Goal: Task Accomplishment & Management: Manage account settings

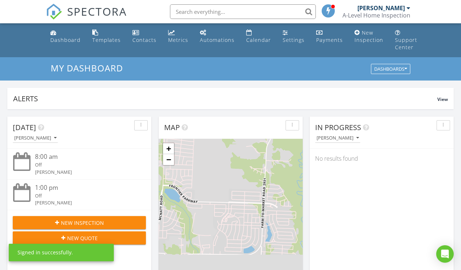
scroll to position [664, 461]
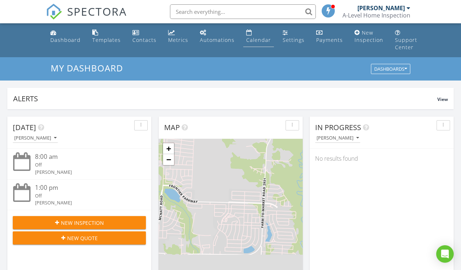
click at [251, 39] on div "Calendar" at bounding box center [258, 39] width 25 height 7
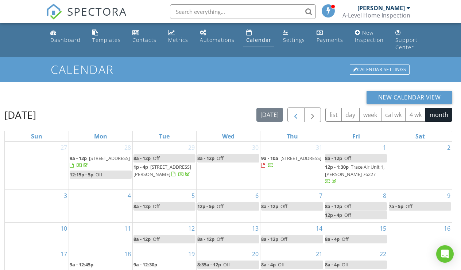
click at [295, 115] on span "button" at bounding box center [295, 115] width 9 height 9
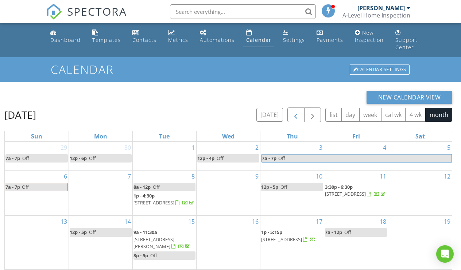
click at [295, 115] on span "button" at bounding box center [295, 115] width 9 height 9
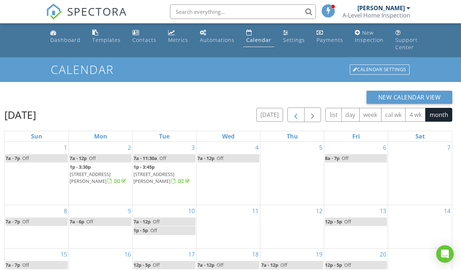
click at [295, 115] on span "button" at bounding box center [295, 115] width 9 height 9
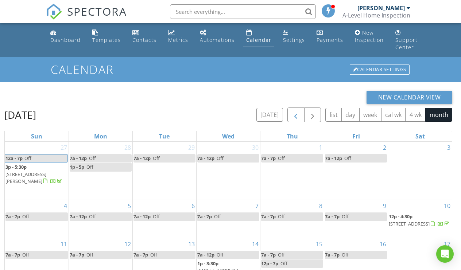
click at [295, 115] on span "button" at bounding box center [295, 115] width 9 height 9
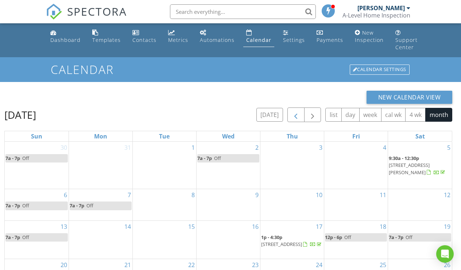
click at [295, 115] on span "button" at bounding box center [295, 115] width 9 height 9
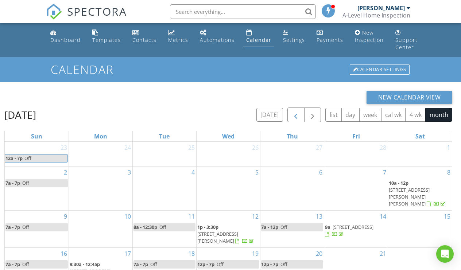
click at [295, 115] on span "button" at bounding box center [295, 115] width 9 height 9
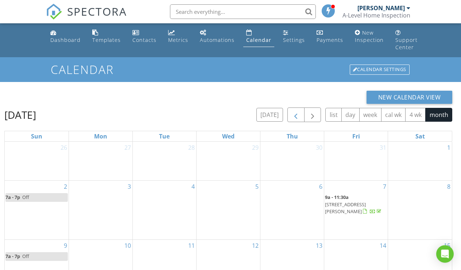
click at [295, 113] on span "button" at bounding box center [295, 115] width 9 height 9
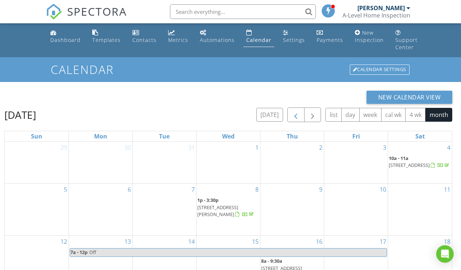
click at [295, 113] on span "button" at bounding box center [295, 115] width 9 height 9
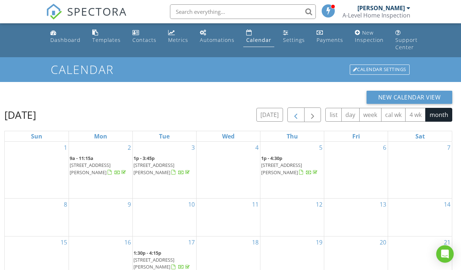
click at [295, 113] on span "button" at bounding box center [295, 115] width 9 height 9
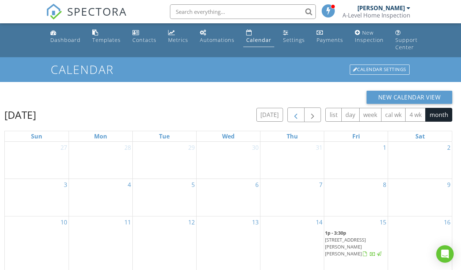
click at [295, 113] on span "button" at bounding box center [295, 115] width 9 height 9
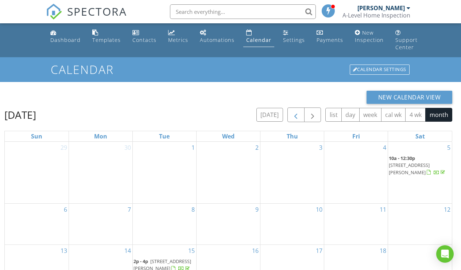
click at [295, 113] on span "button" at bounding box center [295, 115] width 9 height 9
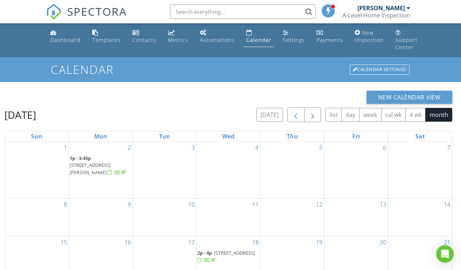
click at [295, 113] on span "button" at bounding box center [295, 115] width 9 height 9
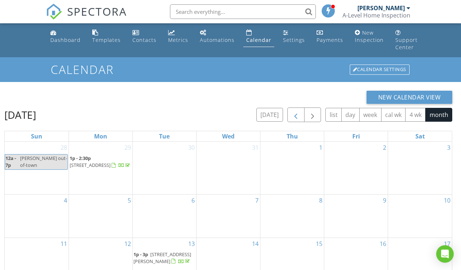
click at [295, 113] on span "button" at bounding box center [295, 115] width 9 height 9
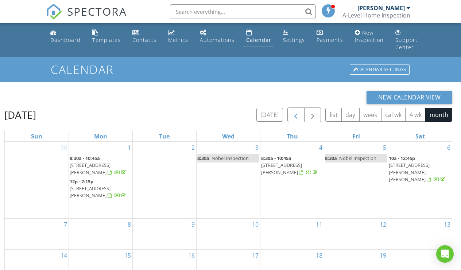
click at [295, 113] on span "button" at bounding box center [295, 115] width 9 height 9
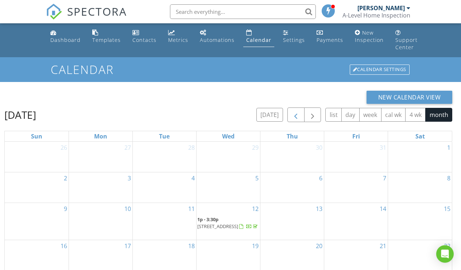
click at [295, 113] on span "button" at bounding box center [295, 115] width 9 height 9
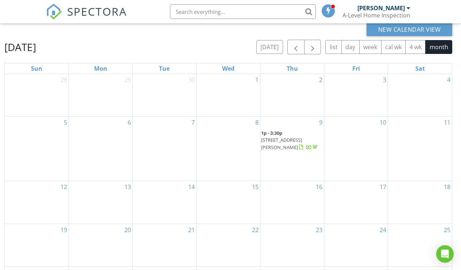
scroll to position [71, 0]
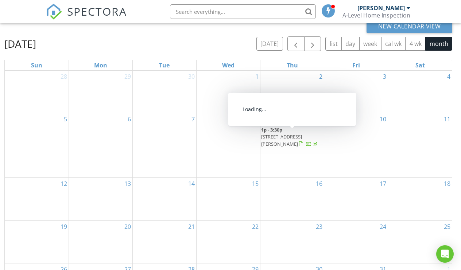
click at [289, 136] on span "4109 Turnout Trl, Aubrey 76227" at bounding box center [281, 139] width 41 height 13
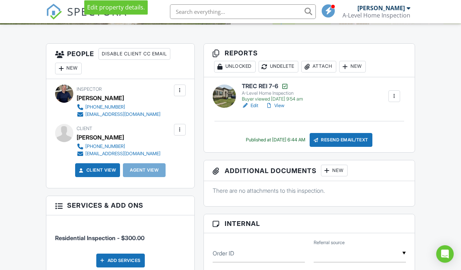
scroll to position [179, 0]
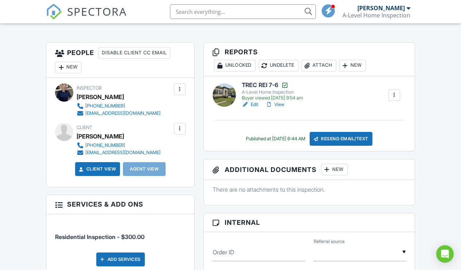
click at [198, 135] on div "People Disable Client CC Email New Client Client's Agent Listing Agent Add Anot…" at bounding box center [120, 219] width 157 height 355
click at [276, 108] on link "View" at bounding box center [274, 104] width 19 height 7
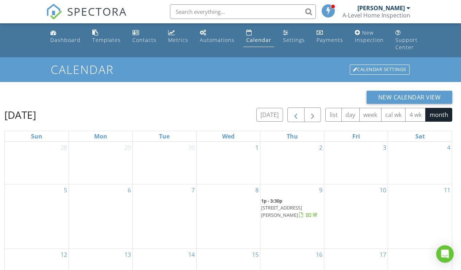
click at [298, 116] on span "button" at bounding box center [295, 115] width 9 height 9
click at [345, 208] on span "[STREET_ADDRESS][PERSON_NAME]" at bounding box center [345, 211] width 41 height 13
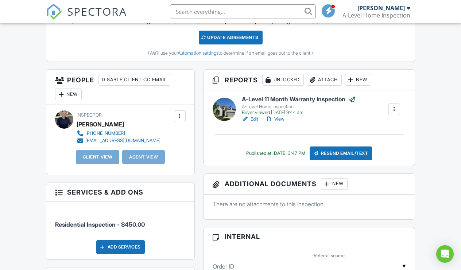
scroll to position [228, 0]
click at [281, 123] on link "View" at bounding box center [274, 119] width 19 height 7
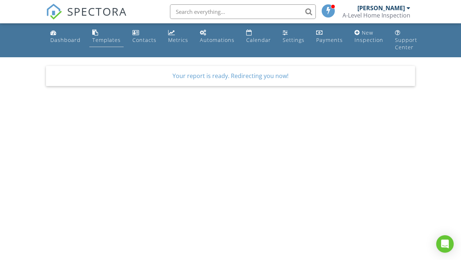
click at [102, 38] on div "Templates" at bounding box center [106, 39] width 28 height 7
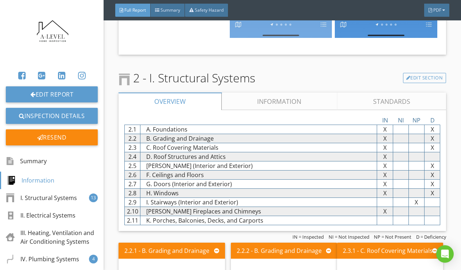
scroll to position [585, 0]
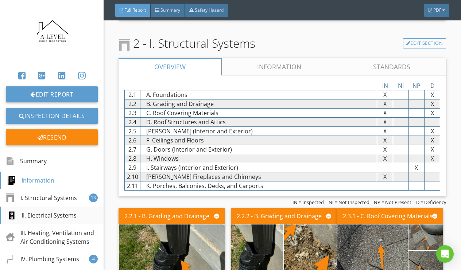
click at [57, 218] on div "II. Electrical Systems" at bounding box center [42, 215] width 70 height 9
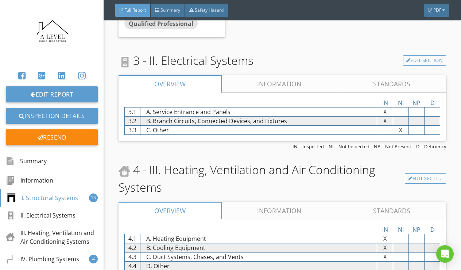
scroll to position [1654, 0]
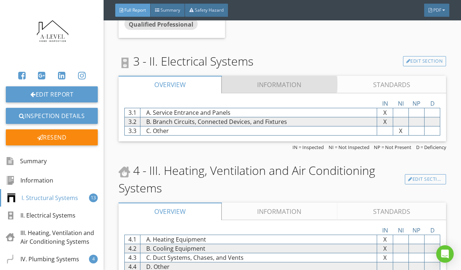
click at [275, 87] on link "Information" at bounding box center [280, 85] width 116 height 18
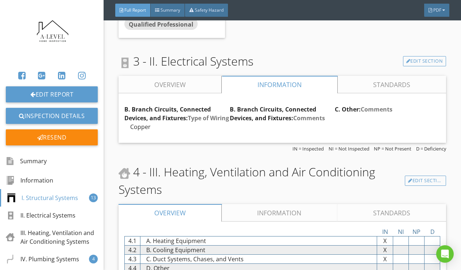
click at [373, 84] on link "Standards" at bounding box center [392, 85] width 108 height 18
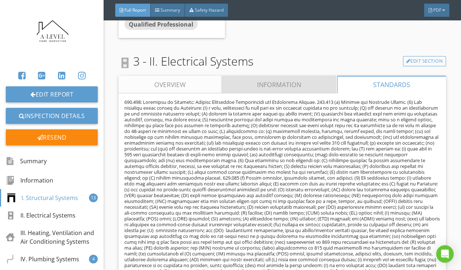
click at [310, 82] on link "Information" at bounding box center [280, 85] width 116 height 18
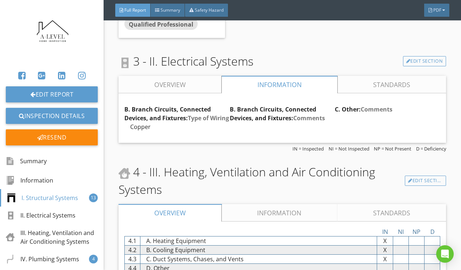
click at [194, 84] on link "Overview" at bounding box center [170, 85] width 103 height 18
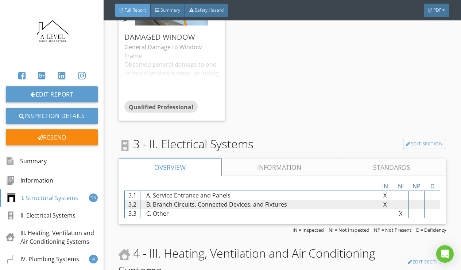
scroll to position [1572, 0]
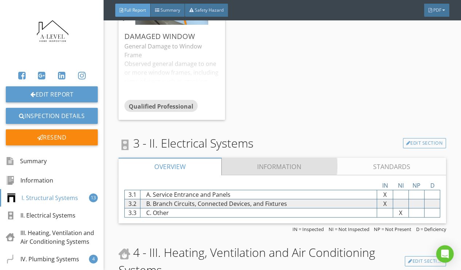
click at [279, 167] on link "Information" at bounding box center [280, 167] width 116 height 18
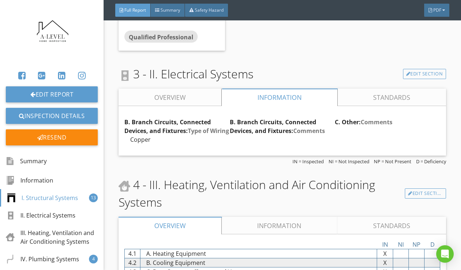
scroll to position [1644, 0]
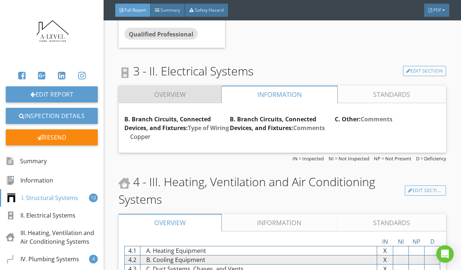
click at [193, 98] on link "Overview" at bounding box center [170, 95] width 103 height 18
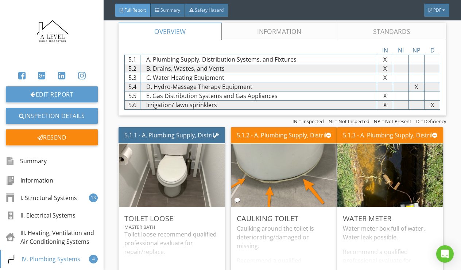
scroll to position [1952, 0]
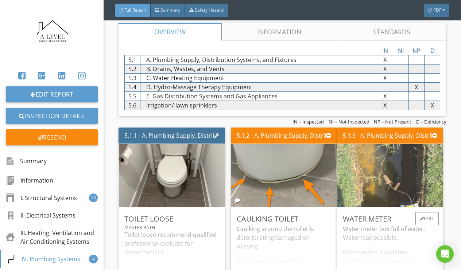
click at [409, 183] on img at bounding box center [389, 176] width 119 height 159
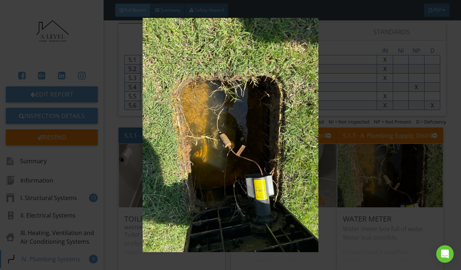
click at [392, 178] on img at bounding box center [231, 135] width 416 height 234
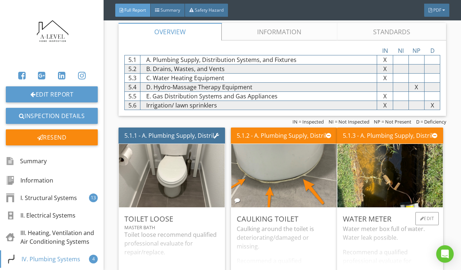
click at [395, 231] on div "Water meter box full of water. Water leak possible. Recommend a qualified profe…" at bounding box center [390, 254] width 94 height 58
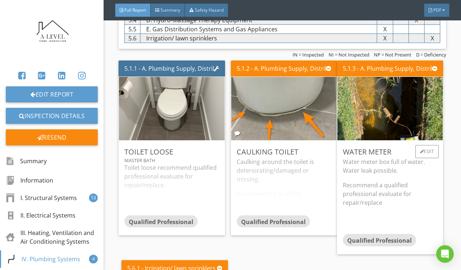
scroll to position [2021, 0]
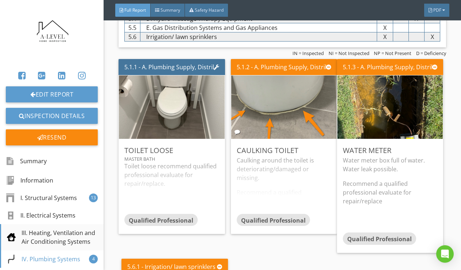
click at [54, 238] on div "III. Heating, Ventilation and Air Conditioning Systems" at bounding box center [52, 238] width 91 height 18
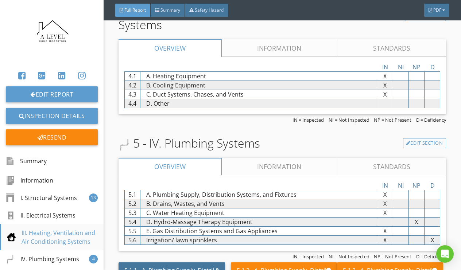
scroll to position [1816, 0]
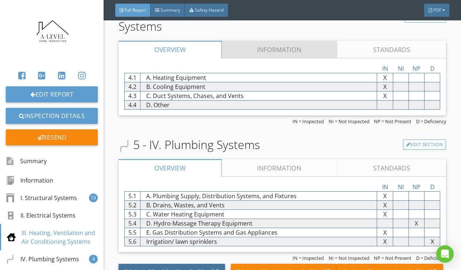
click at [280, 51] on link "Information" at bounding box center [280, 50] width 116 height 18
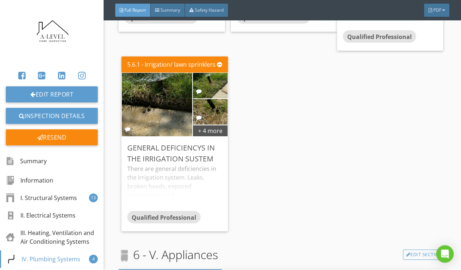
scroll to position [2912, 0]
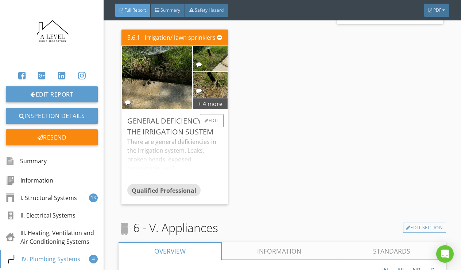
click at [152, 151] on div "There are general deficiencies in the irrigation system. Leaks, broken heads, e…" at bounding box center [174, 160] width 94 height 47
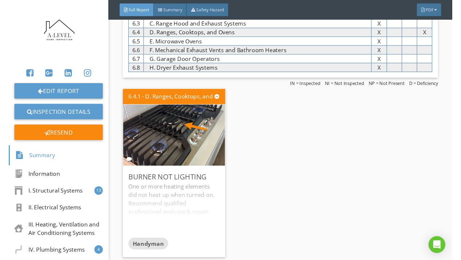
scroll to position [3241, 0]
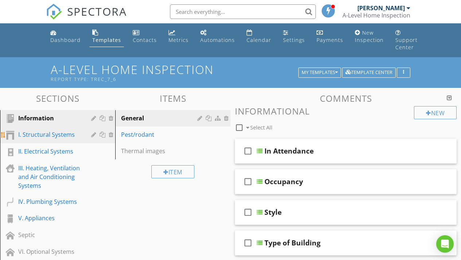
click at [56, 138] on div "I. Structural Systems" at bounding box center [49, 134] width 62 height 9
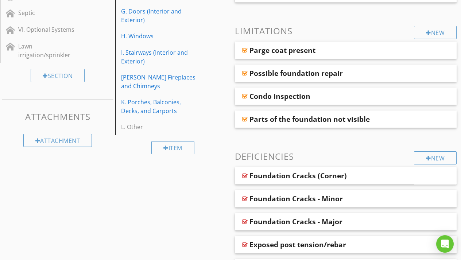
scroll to position [228, 0]
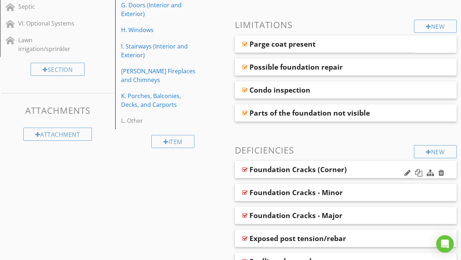
click at [300, 171] on div "Foundation Cracks (Corner)" at bounding box center [297, 169] width 97 height 9
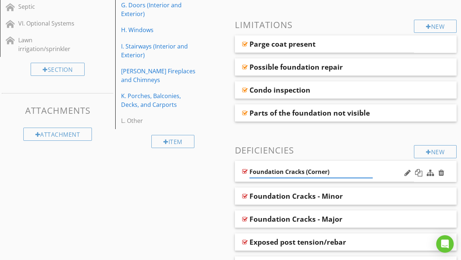
click at [389, 172] on div "Foundation Cracks (Corner)" at bounding box center [324, 171] width 179 height 21
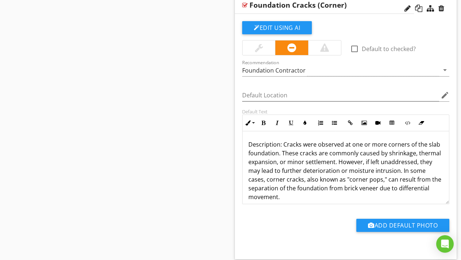
scroll to position [393, 0]
click at [281, 146] on p "Description: Cracks were observed at one or more corners of the slab foundation…" at bounding box center [345, 197] width 195 height 114
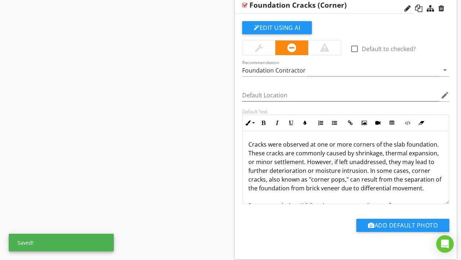
click at [171, 179] on div "Sections Information I. Structural Systems II. Electrical Systems III. Heating,…" at bounding box center [230, 104] width 461 height 818
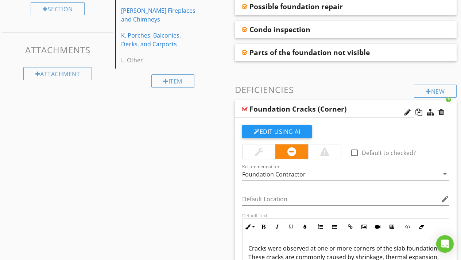
scroll to position [287, 0]
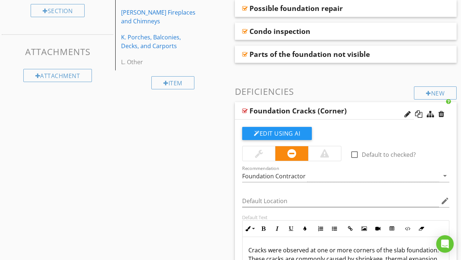
click at [377, 113] on div "Foundation Cracks (Corner)" at bounding box center [324, 111] width 179 height 18
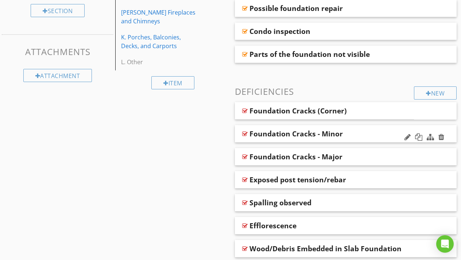
click at [373, 135] on div "Foundation Cracks - Minor" at bounding box center [326, 133] width 155 height 9
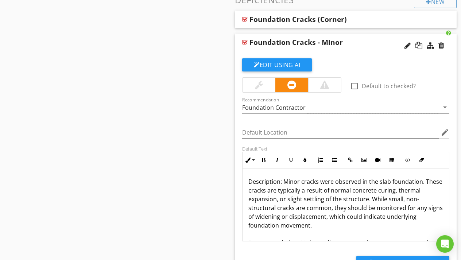
scroll to position [379, 0]
click at [271, 64] on button "Edit Using AI" at bounding box center [277, 64] width 70 height 13
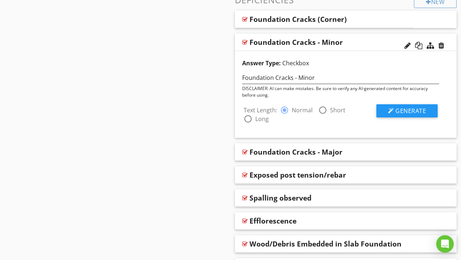
click at [227, 67] on div "Sections Information I. Structural Systems II. Electrical Systems III. Heating,…" at bounding box center [230, 38] width 461 height 659
click at [364, 43] on div "Foundation Cracks - Minor" at bounding box center [326, 42] width 155 height 9
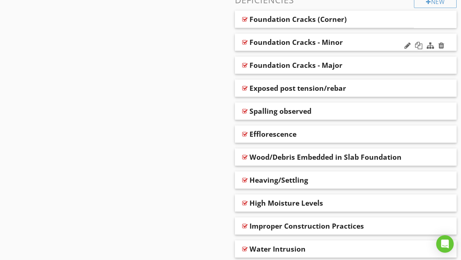
click at [364, 43] on div "Foundation Cracks - Minor" at bounding box center [326, 42] width 155 height 9
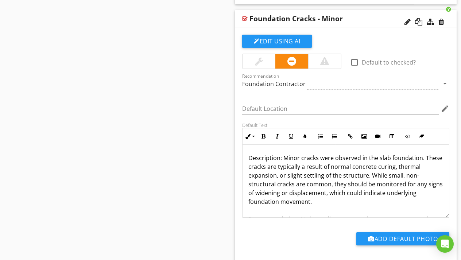
scroll to position [405, 0]
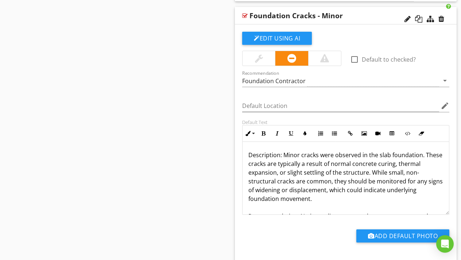
click at [281, 156] on p "Description: Minor cracks were observed in the slab foundation. These cracks ar…" at bounding box center [345, 203] width 195 height 105
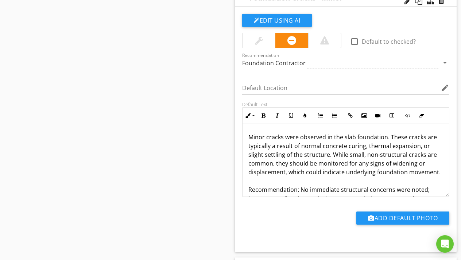
scroll to position [0, 0]
click at [205, 129] on div "Sections Information I. Structural Systems II. Electrical Systems III. Heating,…" at bounding box center [230, 74] width 461 height 818
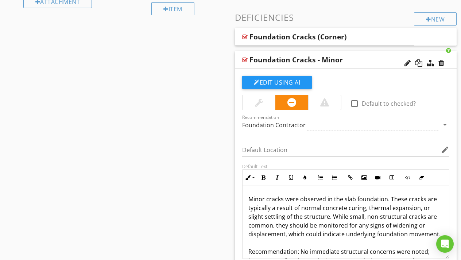
scroll to position [360, 0]
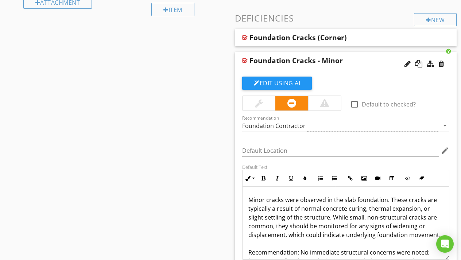
click at [382, 63] on div "Foundation Cracks - Minor" at bounding box center [326, 60] width 155 height 9
type textarea "<p>&nbsp;Minor cracks were observed in the slab foundation. These cracks are ty…"
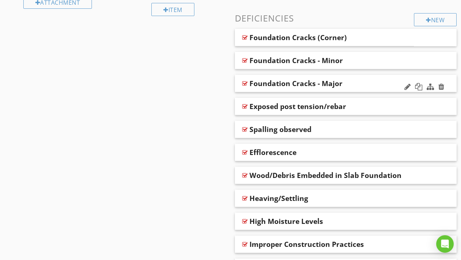
click at [363, 88] on div "Foundation Cracks - Major" at bounding box center [346, 84] width 222 height 18
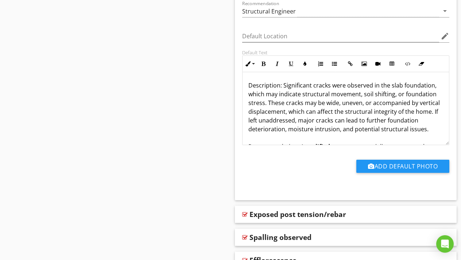
scroll to position [498, 0]
click at [281, 86] on p "Description: Significant cracks were observed in the slab foundation, which may…" at bounding box center [345, 133] width 195 height 105
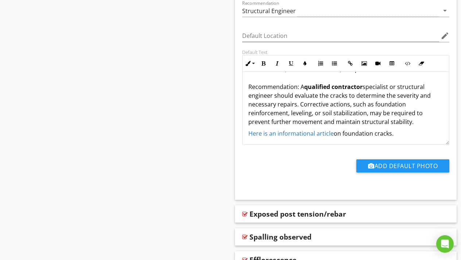
scroll to position [61, 0]
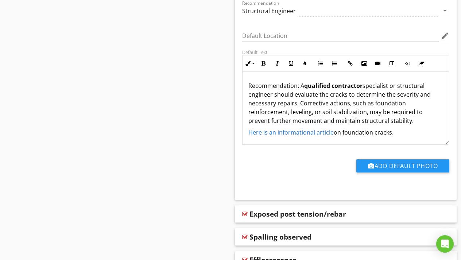
click at [443, 13] on icon "arrow_drop_down" at bounding box center [445, 10] width 9 height 9
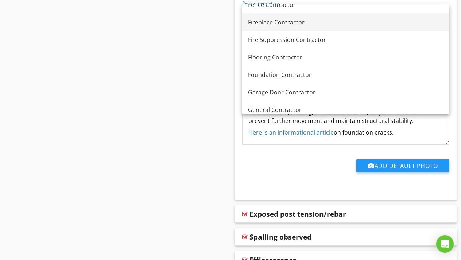
scroll to position [325, 0]
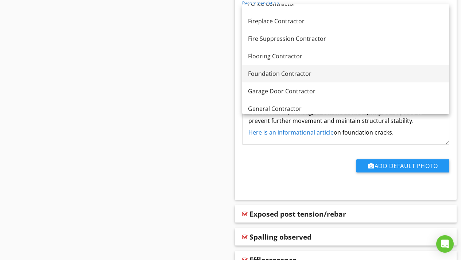
click at [363, 77] on div "Foundation Contractor" at bounding box center [345, 73] width 195 height 9
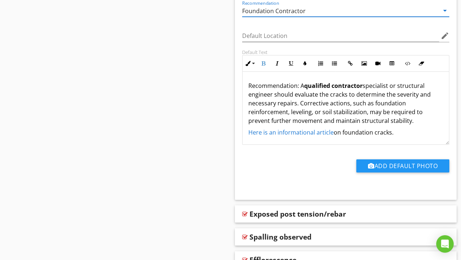
click at [331, 86] on strong "qualified contractor" at bounding box center [333, 86] width 58 height 8
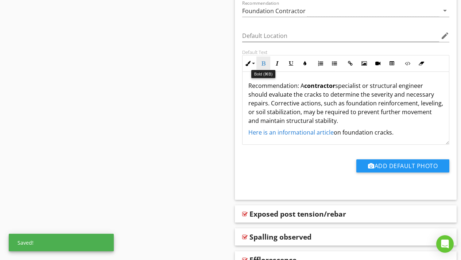
click at [263, 63] on icon "button" at bounding box center [263, 63] width 5 height 5
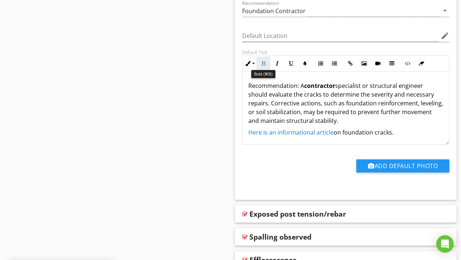
click at [263, 64] on icon "button" at bounding box center [263, 63] width 5 height 5
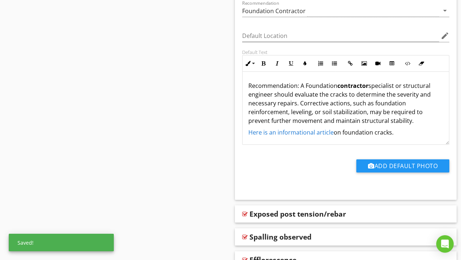
click at [341, 86] on strong "contractor" at bounding box center [352, 86] width 31 height 8
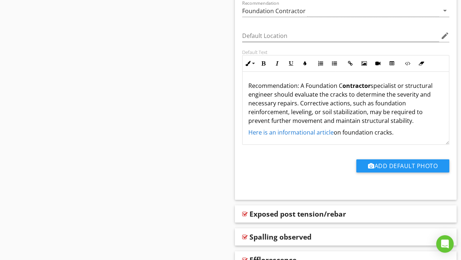
click at [305, 86] on p "Significant cracks were observed in the slab foundation, which may indicate str…" at bounding box center [345, 72] width 195 height 105
click at [409, 126] on div "Significant cracks were observed in the slab foundation, which may indicate str…" at bounding box center [346, 78] width 206 height 134
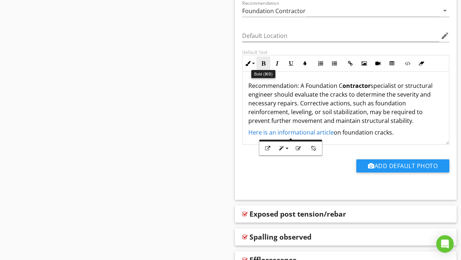
click at [263, 63] on icon "button" at bounding box center [263, 63] width 5 height 5
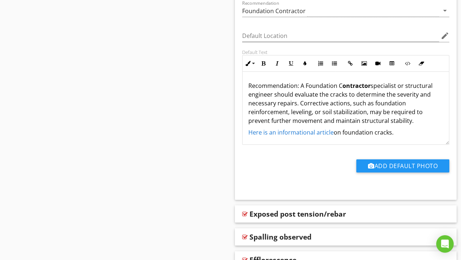
click at [255, 164] on div "Add Default Photo" at bounding box center [346, 168] width 216 height 19
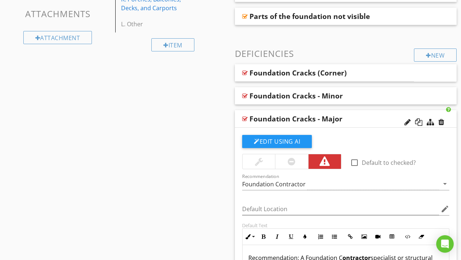
scroll to position [349, 0]
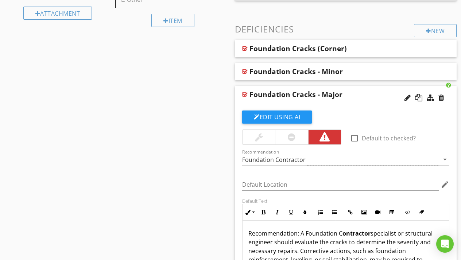
click at [383, 96] on div "Foundation Cracks - Major" at bounding box center [326, 94] width 155 height 9
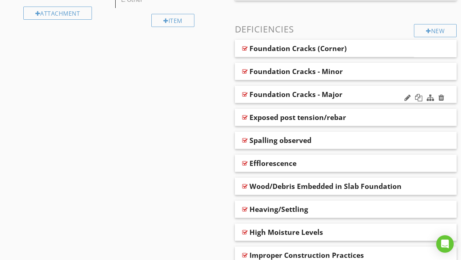
click at [383, 96] on div "Foundation Cracks - Major" at bounding box center [326, 94] width 155 height 9
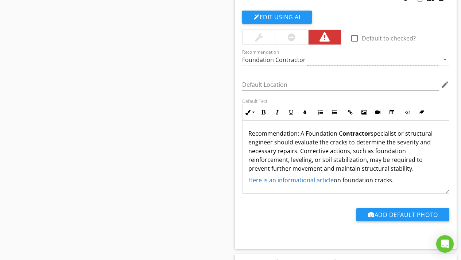
scroll to position [62, 0]
drag, startPoint x: 304, startPoint y: 132, endPoint x: 342, endPoint y: 132, distance: 37.6
click at [263, 114] on icon "button" at bounding box center [263, 112] width 5 height 5
click at [189, 145] on div "Sections Information I. Structural Systems II. Electrical Systems III. Heating,…" at bounding box center [230, 48] width 461 height 818
click at [399, 135] on p "Significant cracks were observed in the slab foundation, which may indicate str…" at bounding box center [345, 120] width 195 height 105
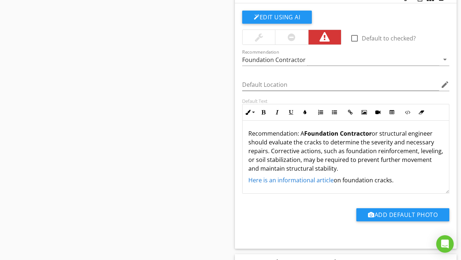
click at [147, 131] on div "Sections Information I. Structural Systems II. Electrical Systems III. Heating,…" at bounding box center [230, 48] width 461 height 818
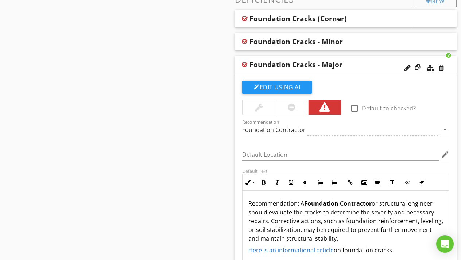
scroll to position [376, 0]
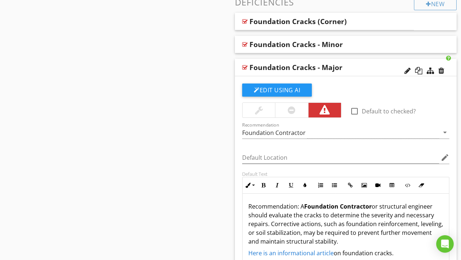
click at [382, 69] on div "Foundation Cracks - Major" at bounding box center [326, 67] width 155 height 9
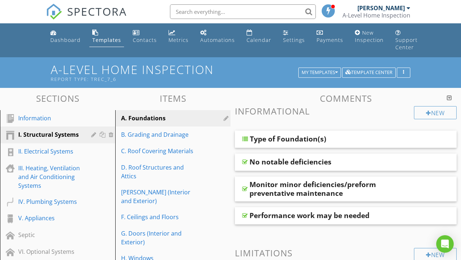
scroll to position [0, 0]
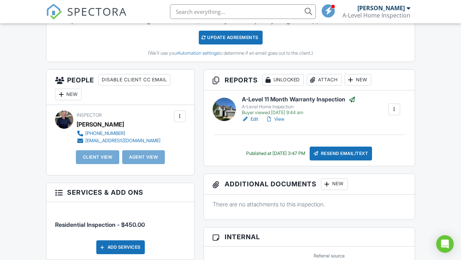
click at [253, 123] on link "Edit" at bounding box center [250, 119] width 16 height 7
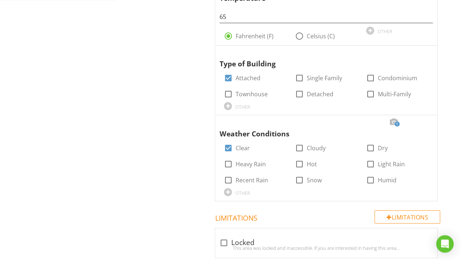
scroll to position [407, 0]
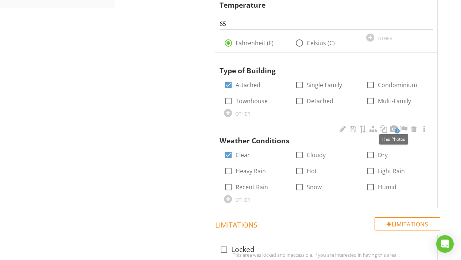
click at [396, 128] on span "1" at bounding box center [397, 130] width 5 height 5
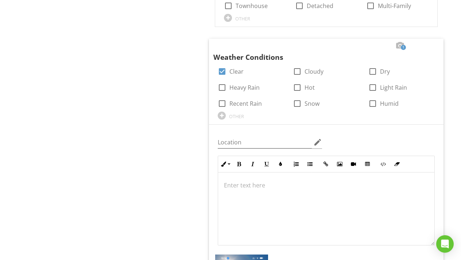
scroll to position [501, 0]
click at [140, 164] on div "Information General Item General Info Information In Attendance check_box_outli…" at bounding box center [288, 50] width 346 height 903
click at [178, 78] on div "Information General Item General Info Information In Attendance check_box_outli…" at bounding box center [288, 50] width 346 height 903
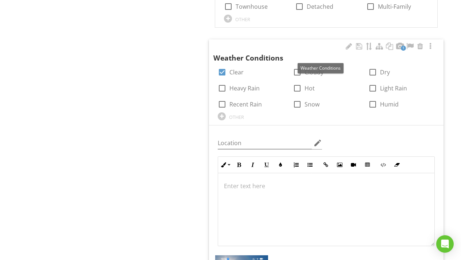
click at [250, 42] on div "Weather Conditions" at bounding box center [320, 52] width 214 height 21
click at [166, 132] on div "Information General Item General Info Information In Attendance check_box_outli…" at bounding box center [288, 50] width 346 height 903
click at [449, 185] on span "In Attendance check_box_outline_blank Buyer Agent check_box_outline_blank Buyer…" at bounding box center [327, 47] width 243 height 742
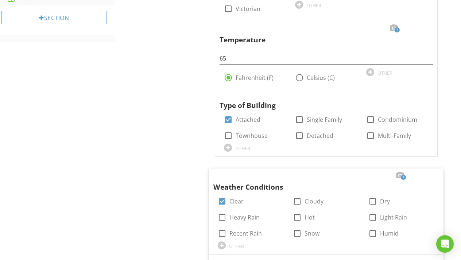
scroll to position [374, 0]
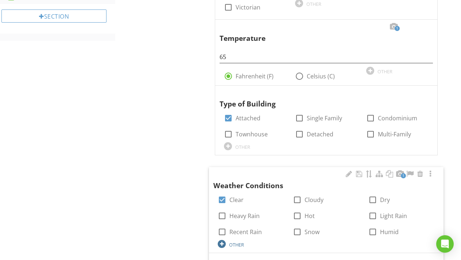
click at [221, 240] on div at bounding box center [222, 244] width 8 height 8
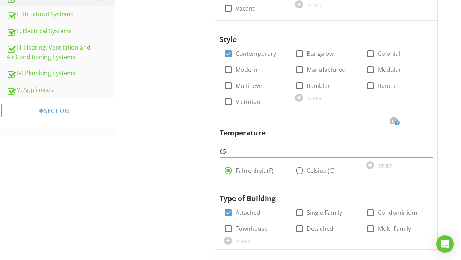
scroll to position [281, 0]
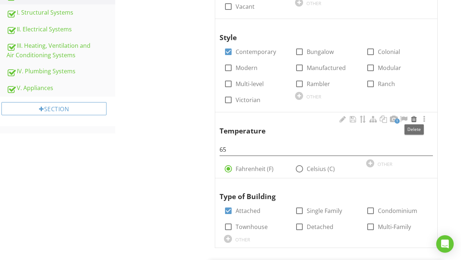
click at [414, 119] on div at bounding box center [414, 119] width 9 height 7
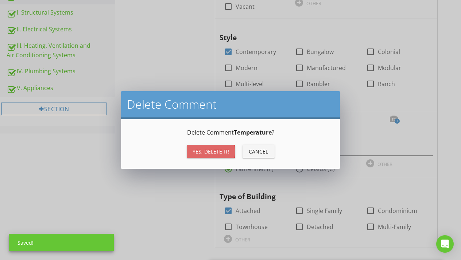
click at [218, 152] on div "Yes, Delete it!" at bounding box center [211, 152] width 37 height 8
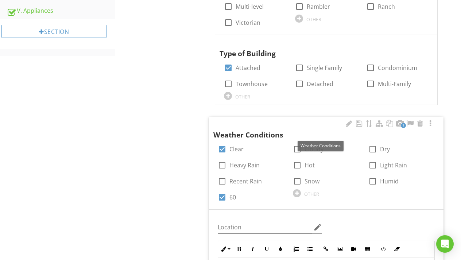
scroll to position [360, 0]
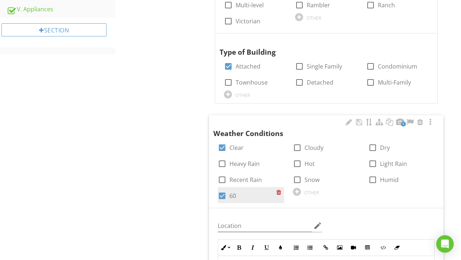
click at [280, 189] on div at bounding box center [280, 192] width 8 height 10
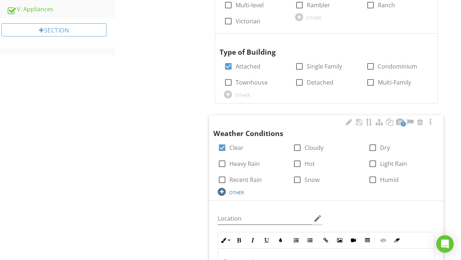
click at [221, 188] on div at bounding box center [222, 192] width 8 height 8
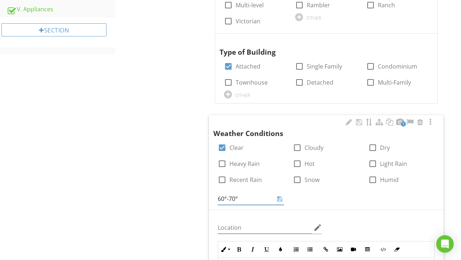
type input "60°-70° F"
click at [373, 200] on div "1 Weather Conditions check_box Clear check_box_outline_blank Cloudy check_box_o…" at bounding box center [326, 161] width 234 height 93
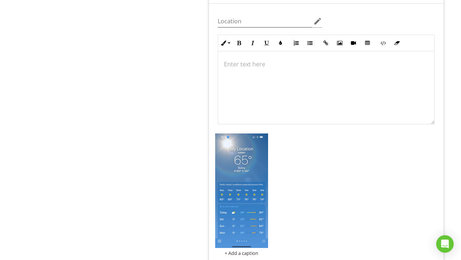
scroll to position [564, 0]
click at [364, 189] on div "+ Add a caption" at bounding box center [326, 195] width 226 height 126
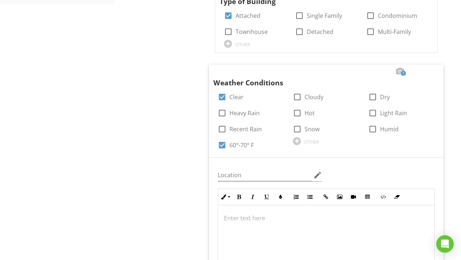
scroll to position [402, 0]
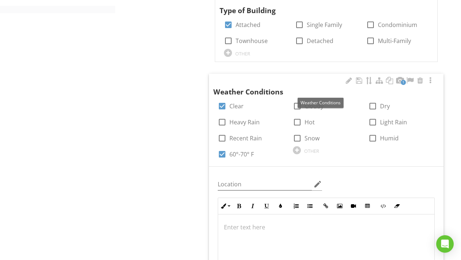
click at [251, 76] on span "Weather Conditions" at bounding box center [326, 87] width 226 height 22
click at [319, 77] on div "Weather Conditions" at bounding box center [320, 87] width 214 height 21
click at [194, 41] on div "Information General Item General Info Information In Attendance check_box_outli…" at bounding box center [288, 121] width 346 height 845
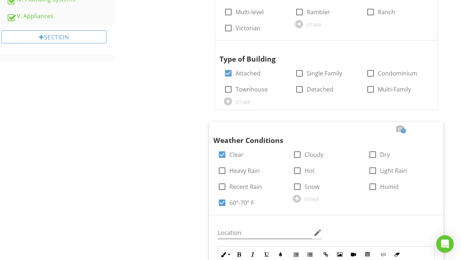
scroll to position [350, 0]
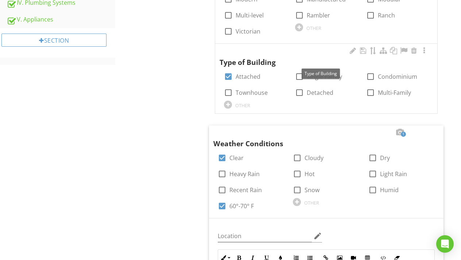
click at [282, 50] on div "Type of Building" at bounding box center [321, 57] width 203 height 21
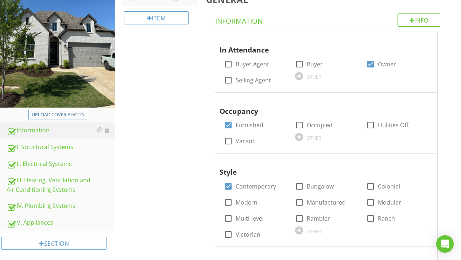
scroll to position [148, 0]
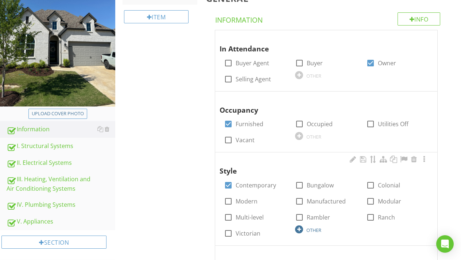
click at [299, 227] on div at bounding box center [299, 229] width 8 height 8
type input "T"
click at [50, 147] on div "I. Structural Systems" at bounding box center [61, 145] width 109 height 9
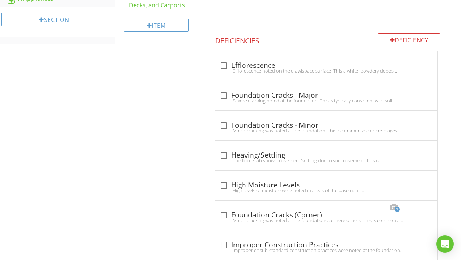
scroll to position [371, 0]
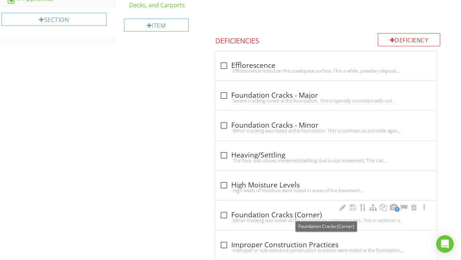
click at [225, 215] on div at bounding box center [224, 215] width 12 height 12
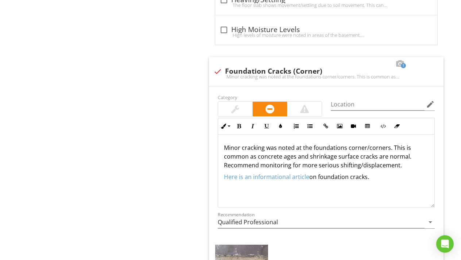
scroll to position [525, 0]
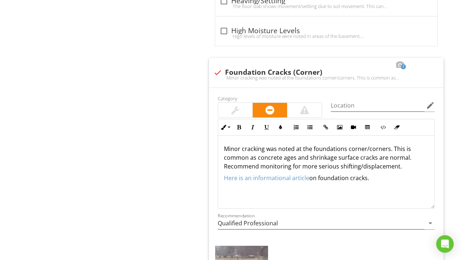
click at [164, 166] on div "I. Structural Systems A. Foundations B. Grading and Drainage C. Roof Covering M…" at bounding box center [288, 38] width 346 height 924
click at [263, 60] on div "1 check Foundation Cracks (Corner) Minor cracking was noted at the foundations …" at bounding box center [326, 73] width 234 height 30
checkbox input "true"
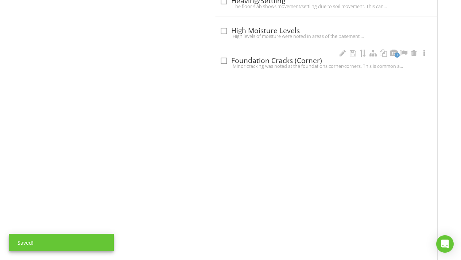
scroll to position [417, 0]
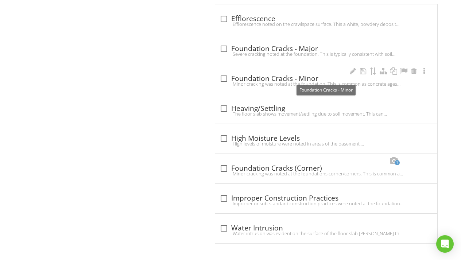
click at [226, 76] on div at bounding box center [224, 79] width 12 height 12
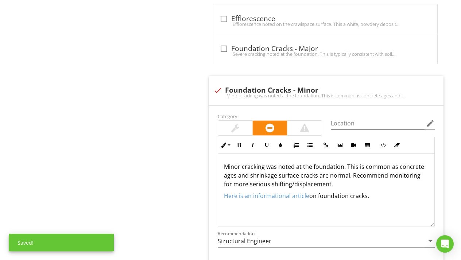
click at [148, 83] on div "I. Structural Systems A. Foundations B. Grading and Drainage C. Roof Covering M…" at bounding box center [288, 82] width 346 height 799
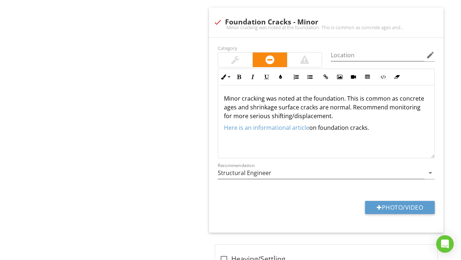
scroll to position [482, 0]
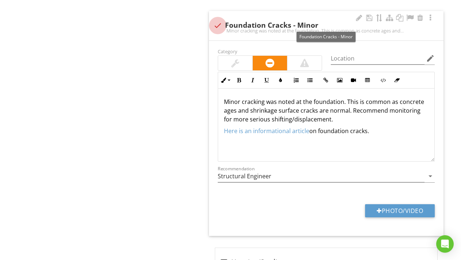
click at [218, 23] on div at bounding box center [218, 25] width 12 height 12
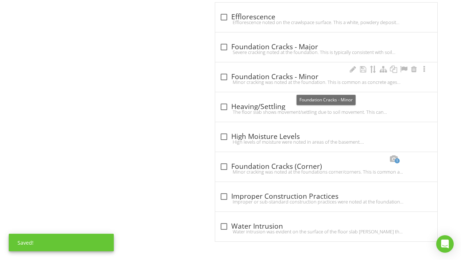
scroll to position [417, 0]
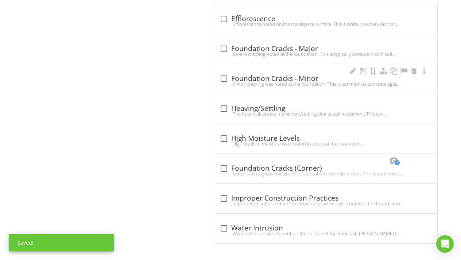
click at [223, 81] on div "Minor cracking was noted at the foundation. This is common as concrete ages and…" at bounding box center [326, 84] width 213 height 6
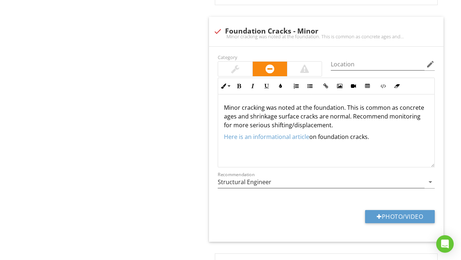
scroll to position [476, 0]
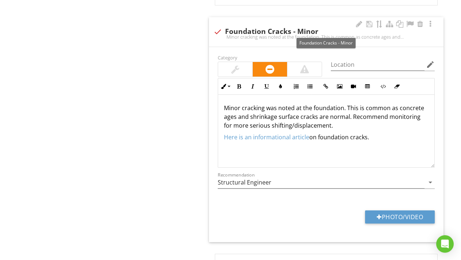
click at [224, 27] on div "check Foundation Cracks - Minor" at bounding box center [326, 31] width 226 height 9
checkbox input "true"
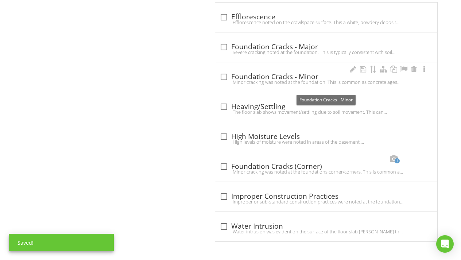
scroll to position [417, 0]
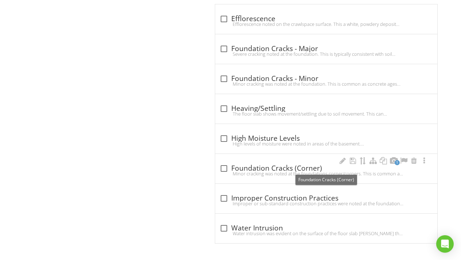
click at [226, 165] on div at bounding box center [224, 168] width 12 height 12
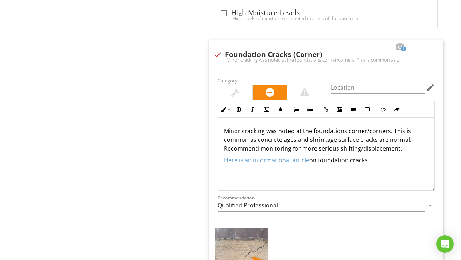
scroll to position [541, 0]
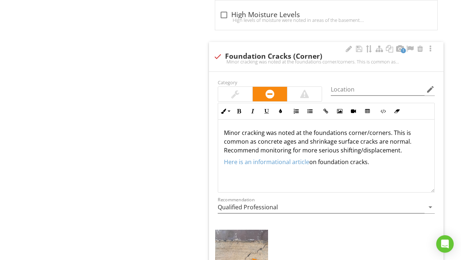
click at [217, 63] on div "check Foundation Cracks (Corner) Minor cracking was noted at the foundations co…" at bounding box center [326, 59] width 226 height 16
checkbox input "true"
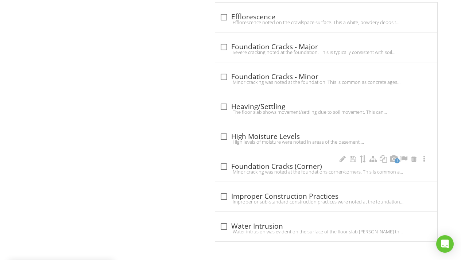
scroll to position [417, 0]
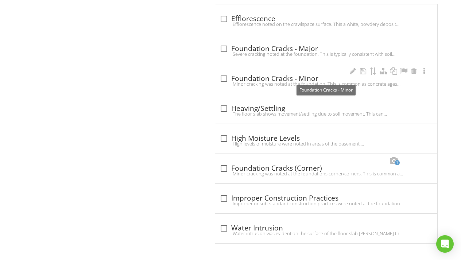
click at [225, 78] on div at bounding box center [224, 79] width 12 height 12
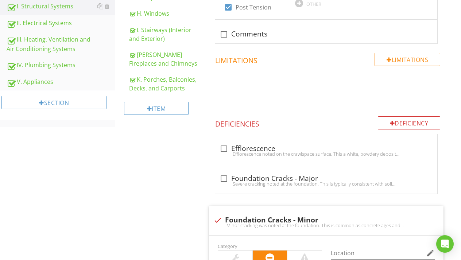
scroll to position [287, 0]
click at [150, 209] on div "I. Structural Systems A. Foundations B. Grading and Drainage C. Roof Covering M…" at bounding box center [288, 213] width 346 height 799
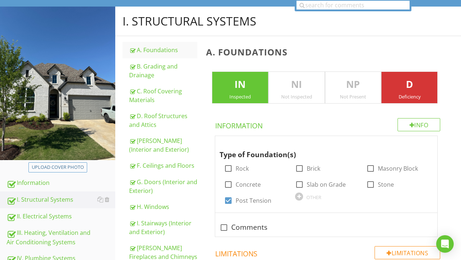
scroll to position [86, 0]
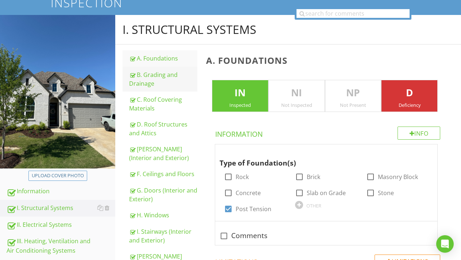
click at [150, 78] on div "B. Grading and Drainage" at bounding box center [163, 79] width 68 height 18
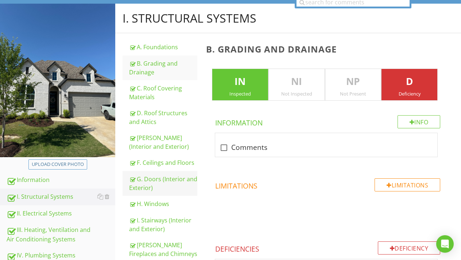
scroll to position [97, 0]
click at [166, 94] on div "C. Roof Covering Materials" at bounding box center [163, 93] width 68 height 18
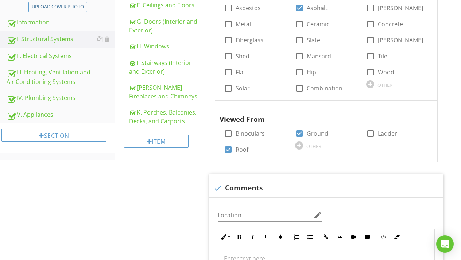
scroll to position [255, 0]
click at [371, 131] on div at bounding box center [370, 133] width 12 height 12
checkbox input "true"
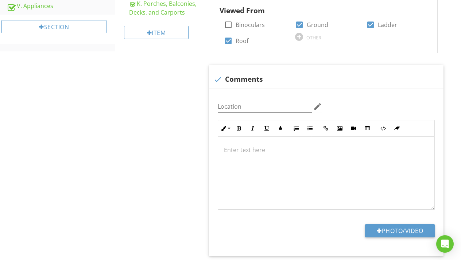
scroll to position [364, 0]
click at [220, 76] on div at bounding box center [218, 79] width 12 height 12
checkbox input "true"
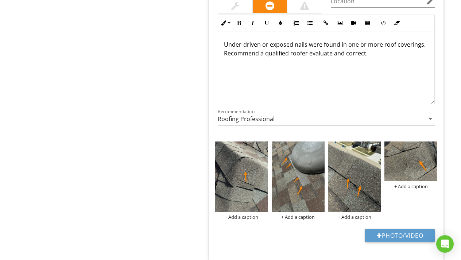
scroll to position [678, 0]
click at [240, 216] on div "+ Add a caption" at bounding box center [241, 217] width 53 height 6
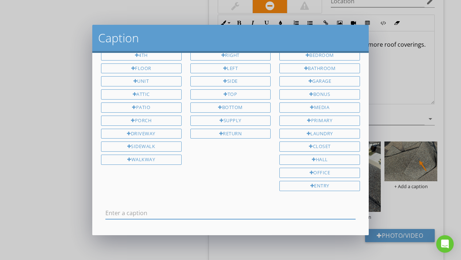
scroll to position [50, 0]
click at [241, 94] on div "Top" at bounding box center [230, 95] width 81 height 10
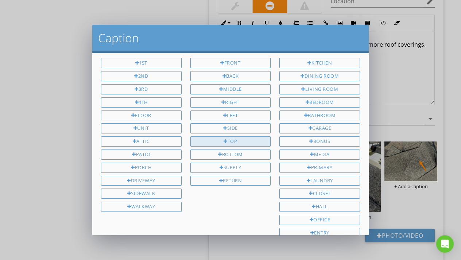
scroll to position [3, 0]
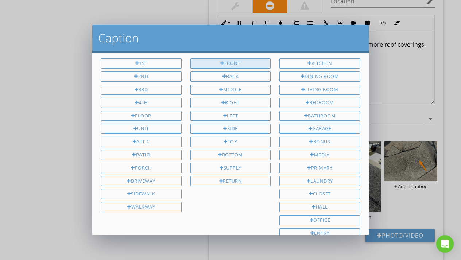
click at [242, 65] on div "Front" at bounding box center [230, 63] width 81 height 10
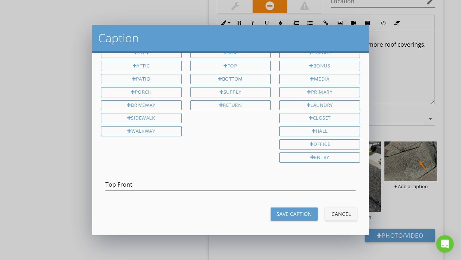
scroll to position [79, 0]
click at [233, 179] on input "Top Front" at bounding box center [230, 185] width 250 height 12
click at [167, 182] on input "Top Front" at bounding box center [230, 185] width 250 height 12
type input "T"
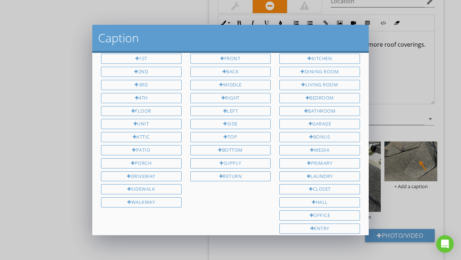
scroll to position [8, 0]
click at [234, 135] on div "Top" at bounding box center [230, 137] width 81 height 10
click at [234, 87] on div "Middle" at bounding box center [230, 85] width 81 height 10
click at [239, 61] on div "Front" at bounding box center [230, 59] width 81 height 10
type input "Top Middle Front"
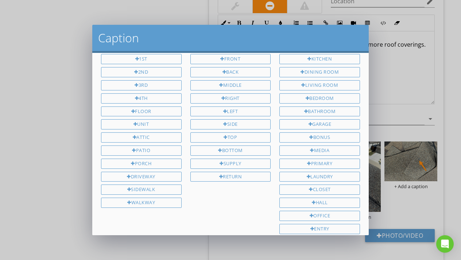
click at [253, 194] on div "1st 2nd 3rd 4th Floor Unit Attic Patio Porch Driveway Sidewalk Walkway Front Ba…" at bounding box center [231, 145] width 268 height 183
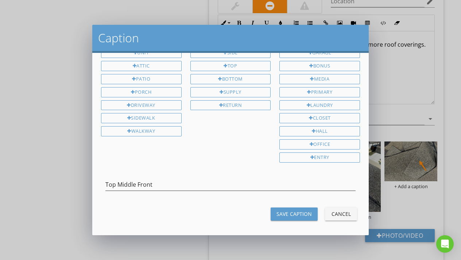
scroll to position [79, 0]
click at [298, 213] on div "Save Caption" at bounding box center [293, 214] width 35 height 8
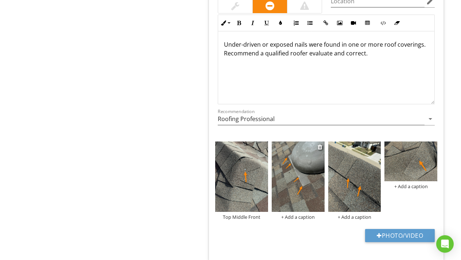
click at [301, 215] on div "+ Add a caption" at bounding box center [298, 217] width 53 height 6
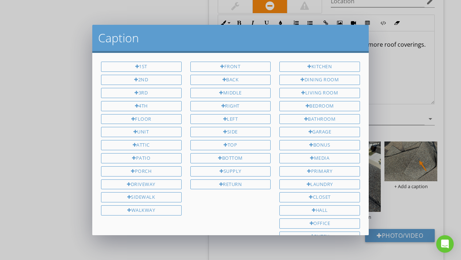
scroll to position [1, 0]
click at [258, 104] on div "Right" at bounding box center [230, 105] width 81 height 10
click at [248, 94] on div "Middle" at bounding box center [230, 91] width 81 height 10
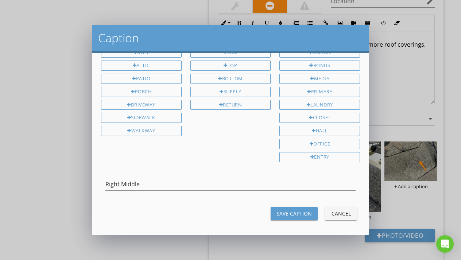
scroll to position [79, 0]
click at [204, 182] on input "Right Middle" at bounding box center [230, 185] width 250 height 12
type input "Right Middle Side"
click at [291, 210] on div "Save Caption" at bounding box center [293, 214] width 35 height 8
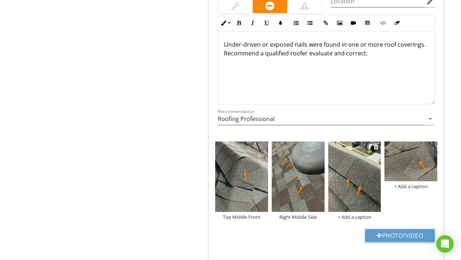
click at [359, 216] on div "+ Add a caption" at bounding box center [354, 217] width 53 height 6
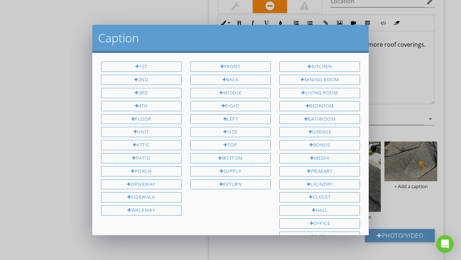
scroll to position [0, 0]
click at [230, 144] on div "Top" at bounding box center [230, 145] width 81 height 10
click at [236, 93] on div "Middle" at bounding box center [230, 93] width 81 height 10
type input "Top Middle"
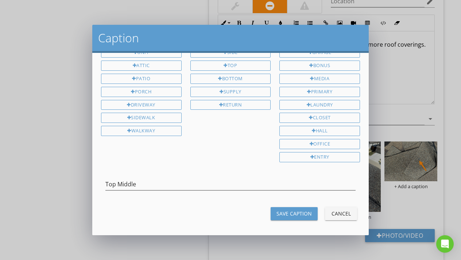
scroll to position [79, 0]
click at [294, 210] on div "Save Caption" at bounding box center [293, 214] width 35 height 8
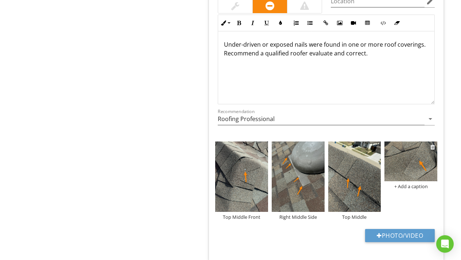
click at [410, 156] on img at bounding box center [410, 161] width 53 height 40
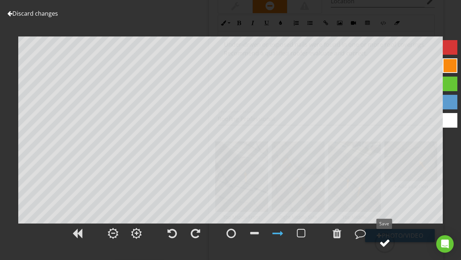
click at [387, 244] on div at bounding box center [384, 242] width 11 height 11
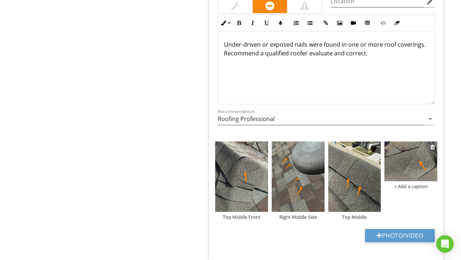
click at [417, 185] on div "+ Add a caption" at bounding box center [410, 186] width 53 height 6
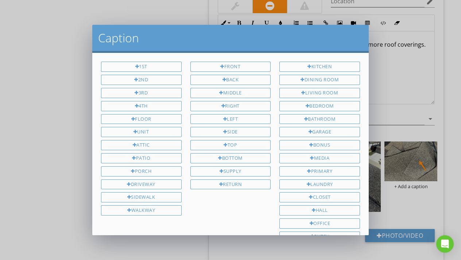
scroll to position [0, 0]
click at [226, 79] on div "Back" at bounding box center [230, 80] width 81 height 10
click at [239, 120] on div "Left" at bounding box center [230, 119] width 81 height 10
type input "Back Left"
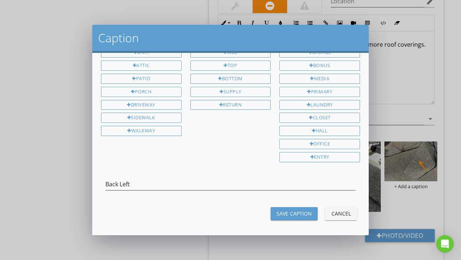
scroll to position [79, 0]
click at [293, 211] on div "Save Caption" at bounding box center [293, 214] width 35 height 8
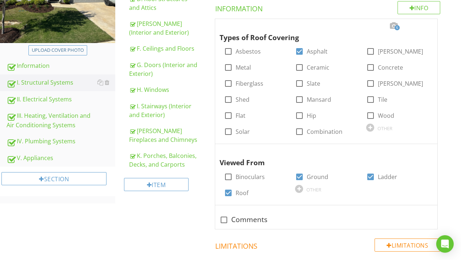
scroll to position [212, 0]
click at [51, 102] on div "II. Electrical Systems" at bounding box center [61, 98] width 109 height 9
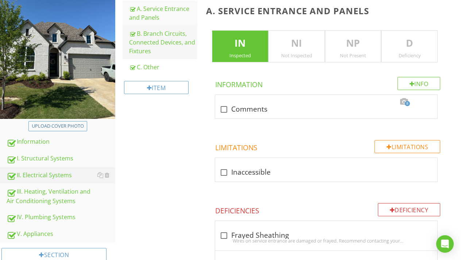
scroll to position [136, 0]
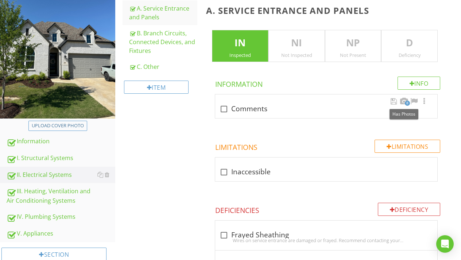
click at [405, 102] on span "8" at bounding box center [407, 103] width 5 height 5
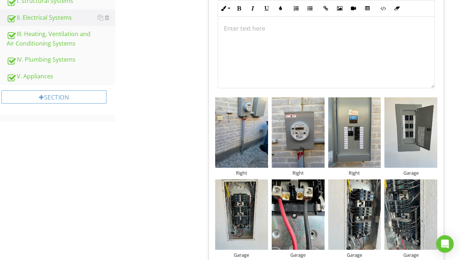
scroll to position [292, 0]
click at [248, 172] on div "Right" at bounding box center [241, 173] width 53 height 6
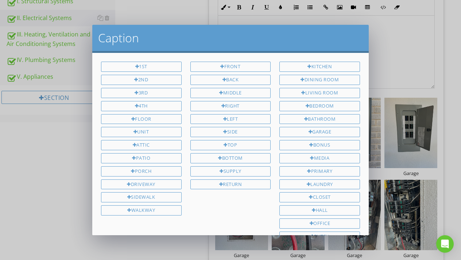
scroll to position [79, 0]
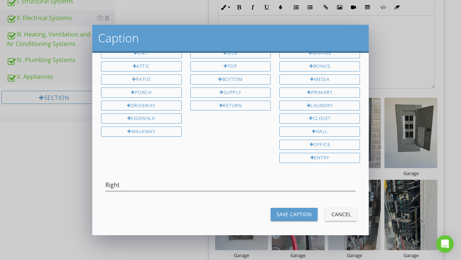
click at [248, 175] on div "Right" at bounding box center [230, 187] width 250 height 24
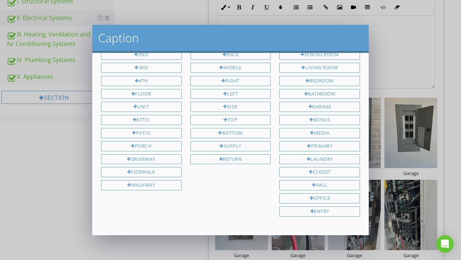
scroll to position [22, 0]
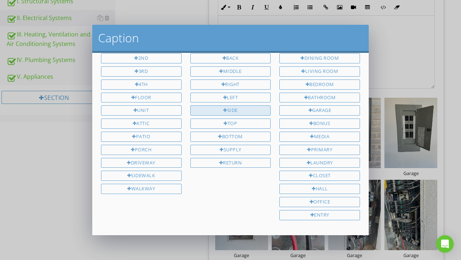
click at [231, 109] on div "Side" at bounding box center [230, 110] width 81 height 10
type input "Right Side"
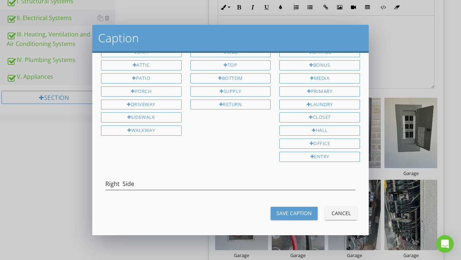
scroll to position [79, 0]
click at [301, 213] on div "Save Caption" at bounding box center [293, 214] width 35 height 8
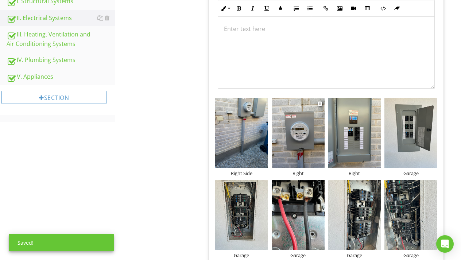
click at [300, 172] on div "Right" at bounding box center [298, 173] width 53 height 6
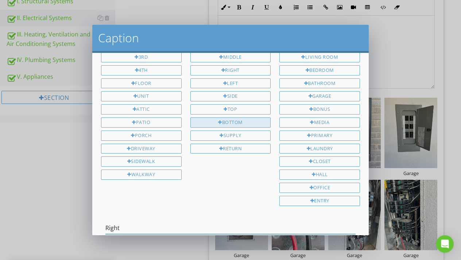
scroll to position [34, 0]
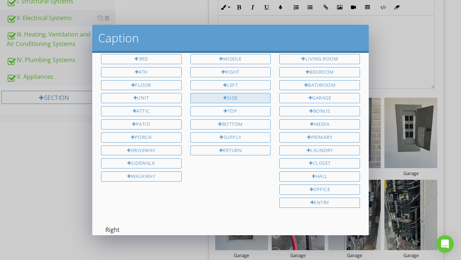
click at [244, 98] on div "Side" at bounding box center [230, 98] width 81 height 10
type input "Right Side"
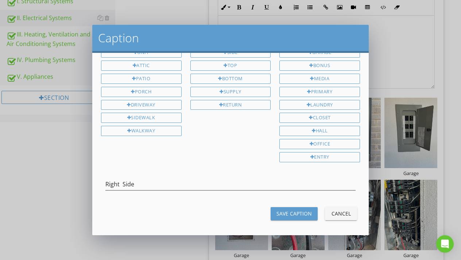
scroll to position [79, 0]
click at [298, 213] on div "Save Caption" at bounding box center [293, 214] width 35 height 8
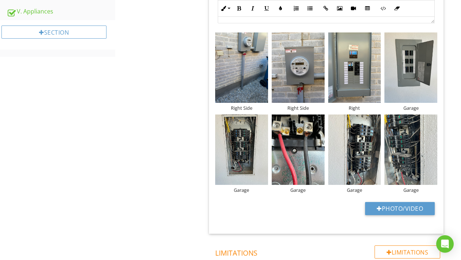
scroll to position [357, 0]
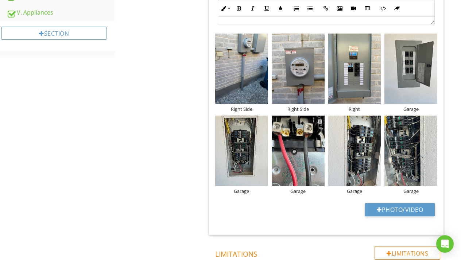
click at [321, 120] on div at bounding box center [320, 121] width 5 height 6
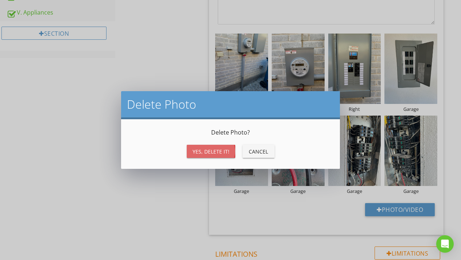
click at [204, 152] on div "Yes, Delete it!" at bounding box center [211, 152] width 37 height 8
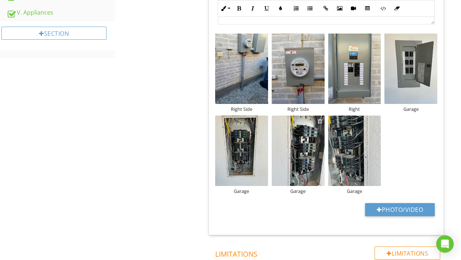
click at [319, 120] on div at bounding box center [320, 121] width 5 height 6
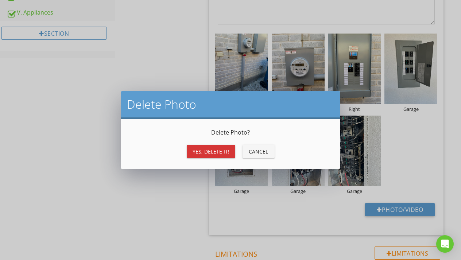
click at [220, 152] on div "Yes, Delete it!" at bounding box center [211, 152] width 37 height 8
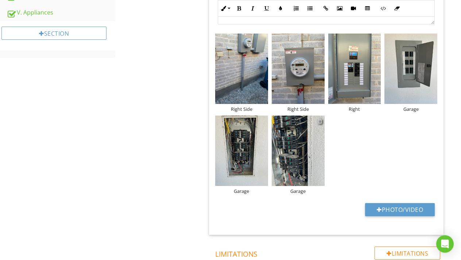
click at [321, 122] on div at bounding box center [320, 121] width 5 height 6
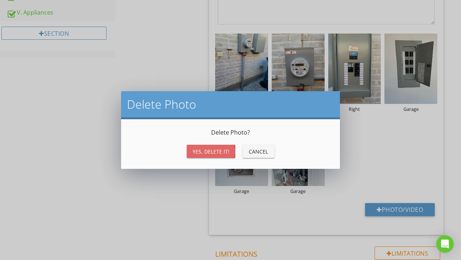
click at [213, 154] on div "Yes, Delete it!" at bounding box center [211, 152] width 37 height 8
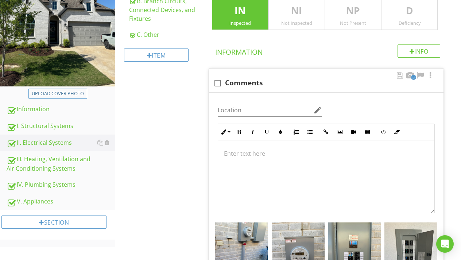
scroll to position [169, 0]
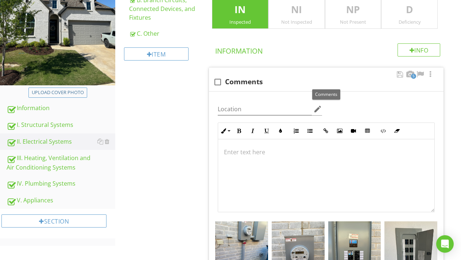
click at [344, 79] on div "check_box_outline_blank Comments" at bounding box center [326, 82] width 226 height 9
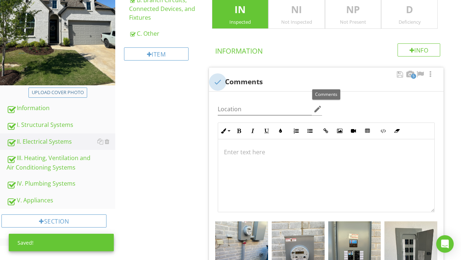
click at [217, 80] on div at bounding box center [218, 82] width 12 height 12
checkbox input "true"
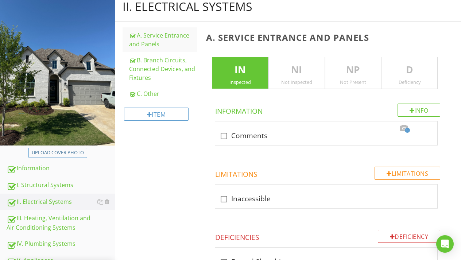
scroll to position [108, 0]
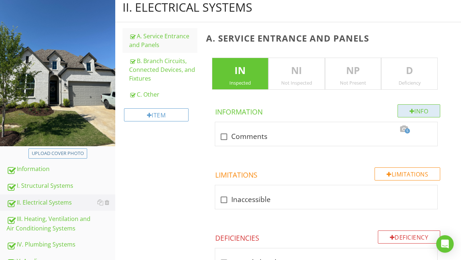
click at [411, 113] on div at bounding box center [412, 111] width 5 height 6
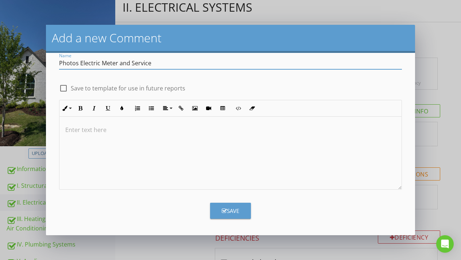
scroll to position [16, 0]
type input "Photos Electric Meter and Service"
click at [232, 211] on div "Save" at bounding box center [231, 211] width 18 height 8
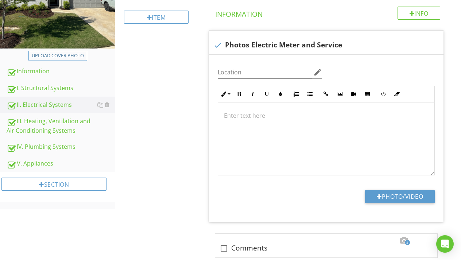
scroll to position [206, 0]
click at [422, 38] on div at bounding box center [420, 37] width 9 height 7
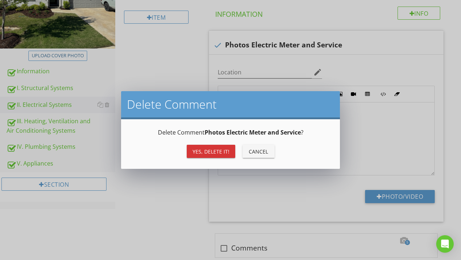
click at [208, 150] on div "Yes, Delete it!" at bounding box center [211, 152] width 37 height 8
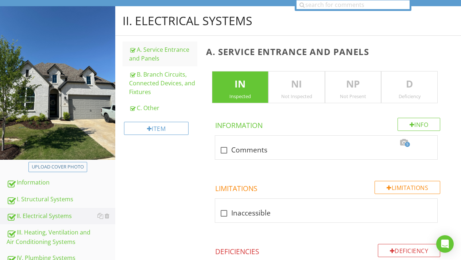
scroll to position [212, 0]
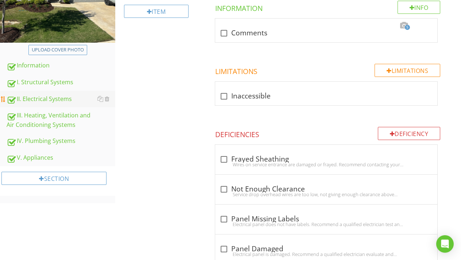
click at [51, 101] on div "II. Electrical Systems" at bounding box center [61, 98] width 109 height 9
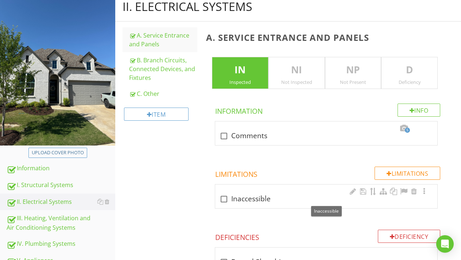
scroll to position [109, 0]
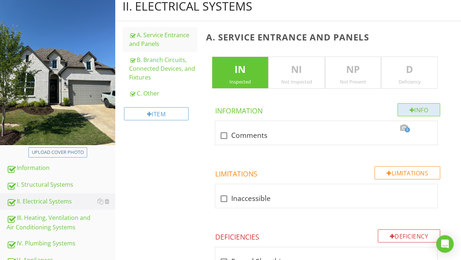
click at [410, 110] on div at bounding box center [412, 110] width 5 height 6
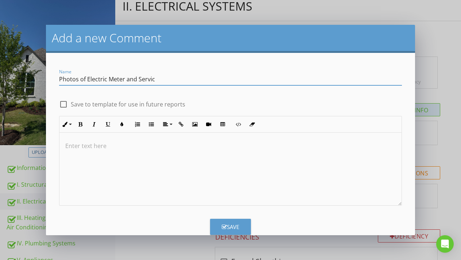
type input "Photos of Electric Meter and Service"
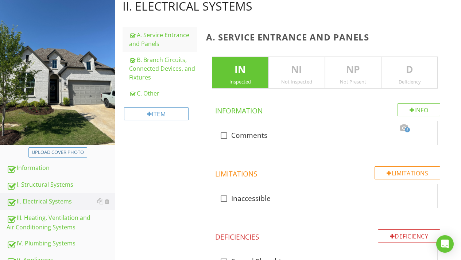
click at [143, 246] on div "Add a new Comment Name Photos of Electric Meter and Service check_box_outline_b…" at bounding box center [230, 130] width 461 height 260
click at [412, 110] on div "Info" at bounding box center [419, 109] width 43 height 13
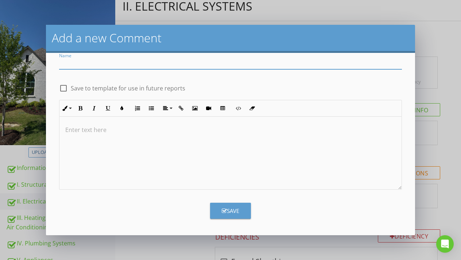
scroll to position [16, 0]
click at [237, 61] on input "Name" at bounding box center [230, 63] width 342 height 12
type input "Photo(s) Electric Meter and Service"
click at [227, 214] on div "Save" at bounding box center [231, 211] width 18 height 8
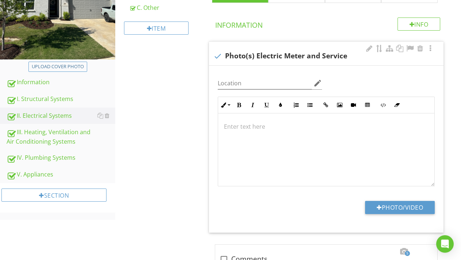
scroll to position [186, 0]
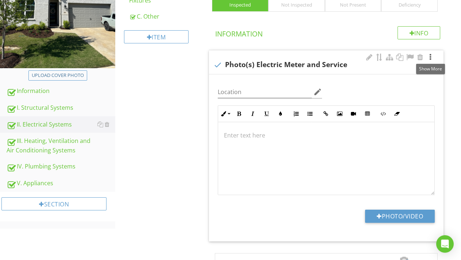
click at [432, 55] on div at bounding box center [430, 57] width 9 height 7
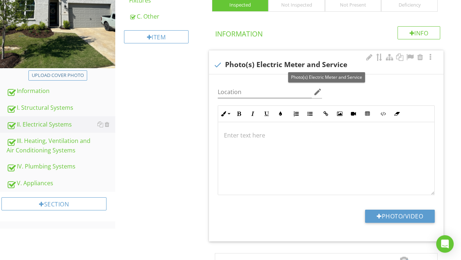
click at [429, 60] on span at bounding box center [430, 58] width 9 height 8
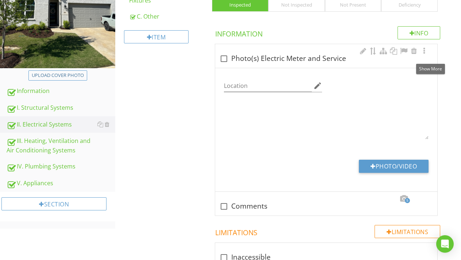
checkbox input "true"
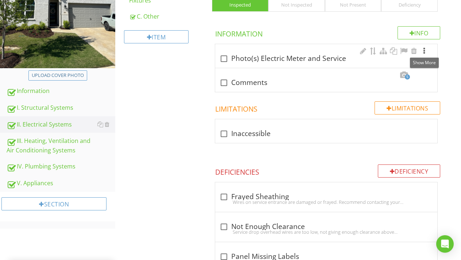
click at [424, 51] on div at bounding box center [424, 50] width 9 height 7
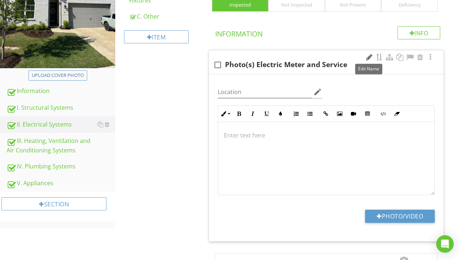
click at [371, 59] on div at bounding box center [369, 57] width 9 height 7
click at [367, 88] on div "Location edit Inline Style XLarge Large Normal Small Light Small/Light Bold Ita…" at bounding box center [326, 137] width 226 height 115
click at [421, 55] on div at bounding box center [420, 57] width 9 height 7
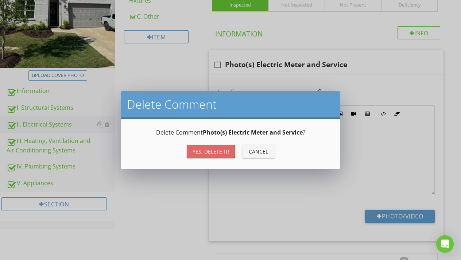
click at [214, 155] on div "Yes, Delete it!" at bounding box center [211, 152] width 37 height 8
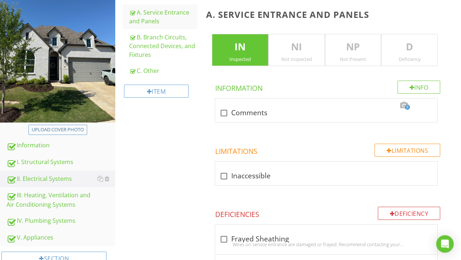
scroll to position [115, 0]
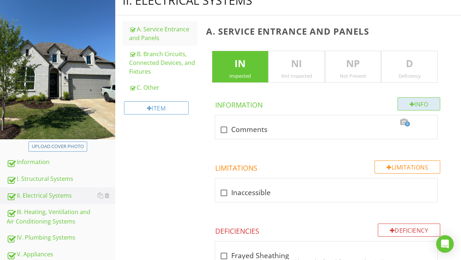
click at [410, 105] on div at bounding box center [412, 104] width 5 height 6
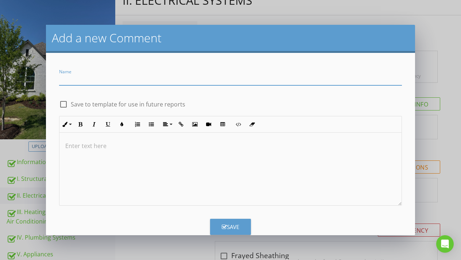
click at [139, 244] on div "Add a new Comment Name check_box_outline_blank Save to template for use in futu…" at bounding box center [230, 130] width 461 height 260
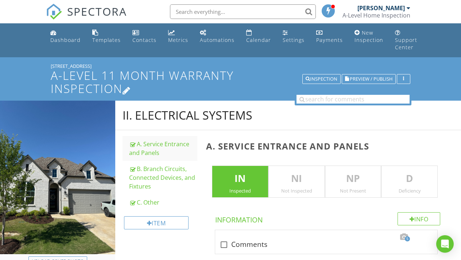
scroll to position [0, 0]
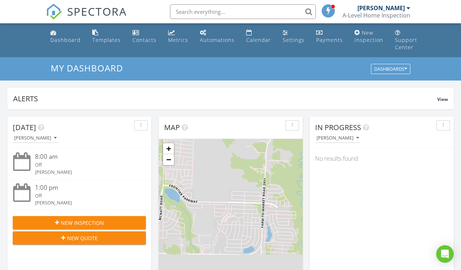
scroll to position [664, 461]
click at [67, 44] on link "Dashboard" at bounding box center [65, 36] width 36 height 21
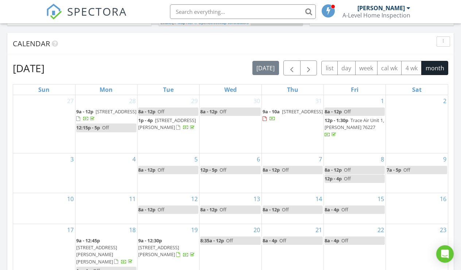
scroll to position [303, 0]
click at [295, 67] on span "button" at bounding box center [291, 68] width 9 height 9
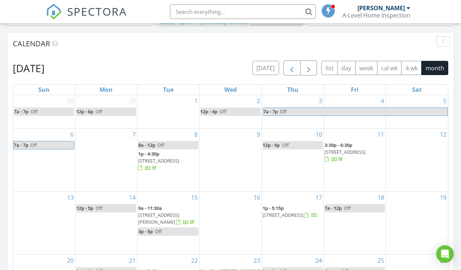
click at [295, 67] on span "button" at bounding box center [291, 68] width 9 height 9
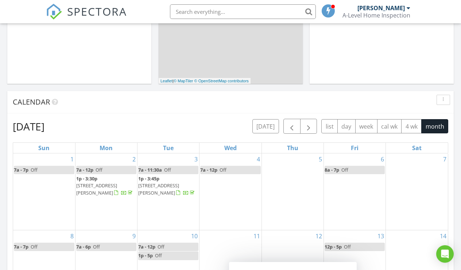
click at [272, 147] on div "Thu" at bounding box center [293, 148] width 62 height 10
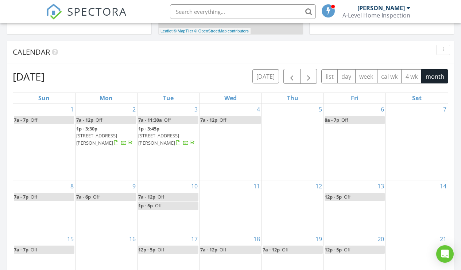
scroll to position [292, 0]
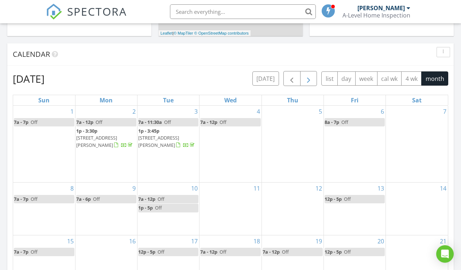
click at [307, 77] on span "button" at bounding box center [308, 79] width 9 height 9
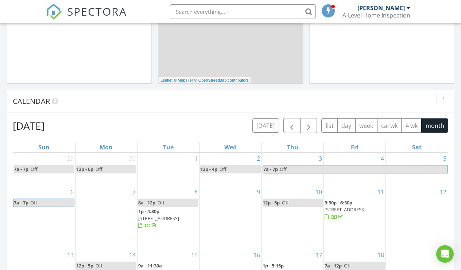
scroll to position [243, 0]
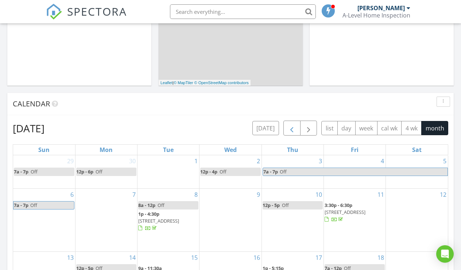
click at [294, 128] on span "button" at bounding box center [291, 128] width 9 height 9
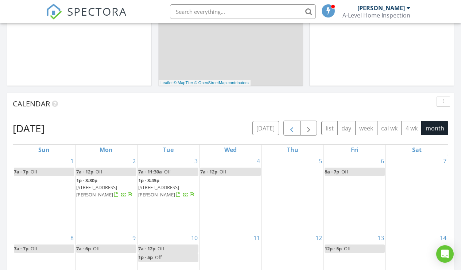
click at [294, 128] on span "button" at bounding box center [291, 128] width 9 height 9
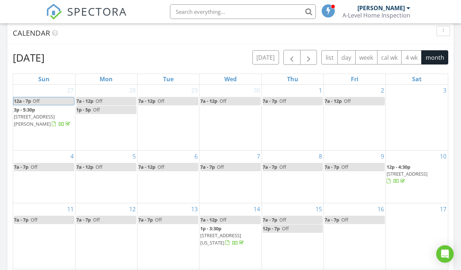
scroll to position [315, 0]
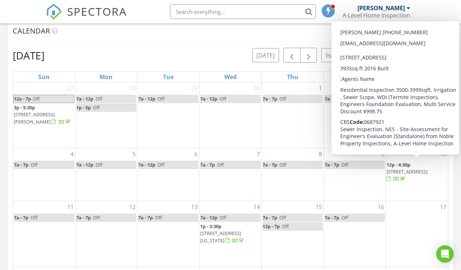
click at [405, 172] on span "4213 Rainwater Creek Way, Prosper 75078" at bounding box center [407, 171] width 41 height 7
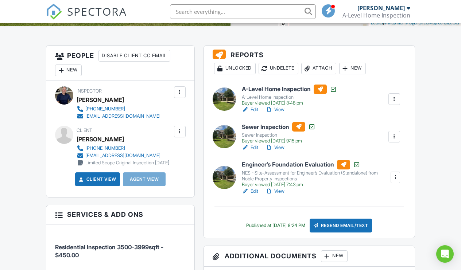
scroll to position [177, 0]
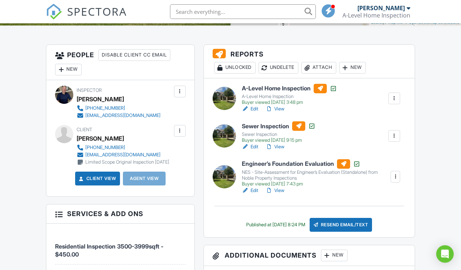
click at [392, 102] on div at bounding box center [394, 98] width 7 height 7
click at [395, 140] on div at bounding box center [394, 135] width 7 height 7
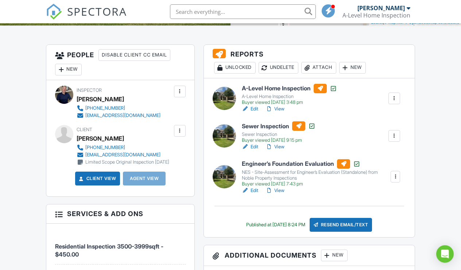
click at [396, 181] on div at bounding box center [395, 176] width 7 height 7
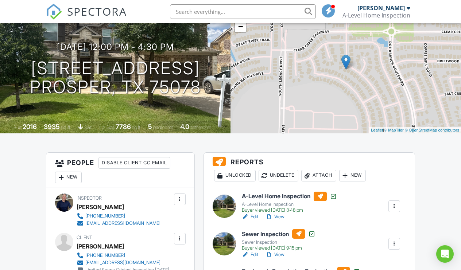
scroll to position [67, 0]
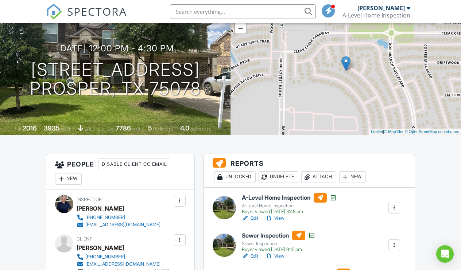
click at [278, 222] on link "View" at bounding box center [274, 218] width 19 height 7
